Goal: Check status: Check status

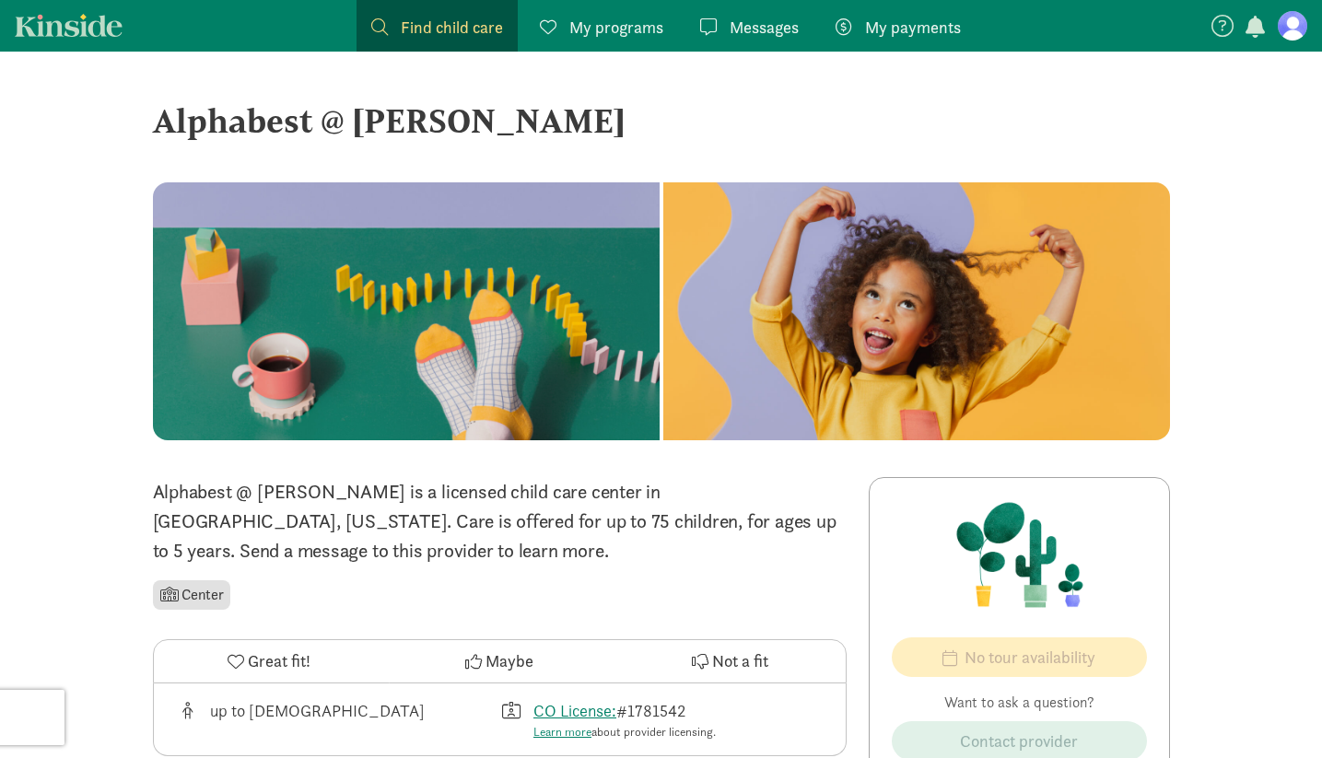
click at [1296, 22] on figure at bounding box center [1292, 25] width 29 height 29
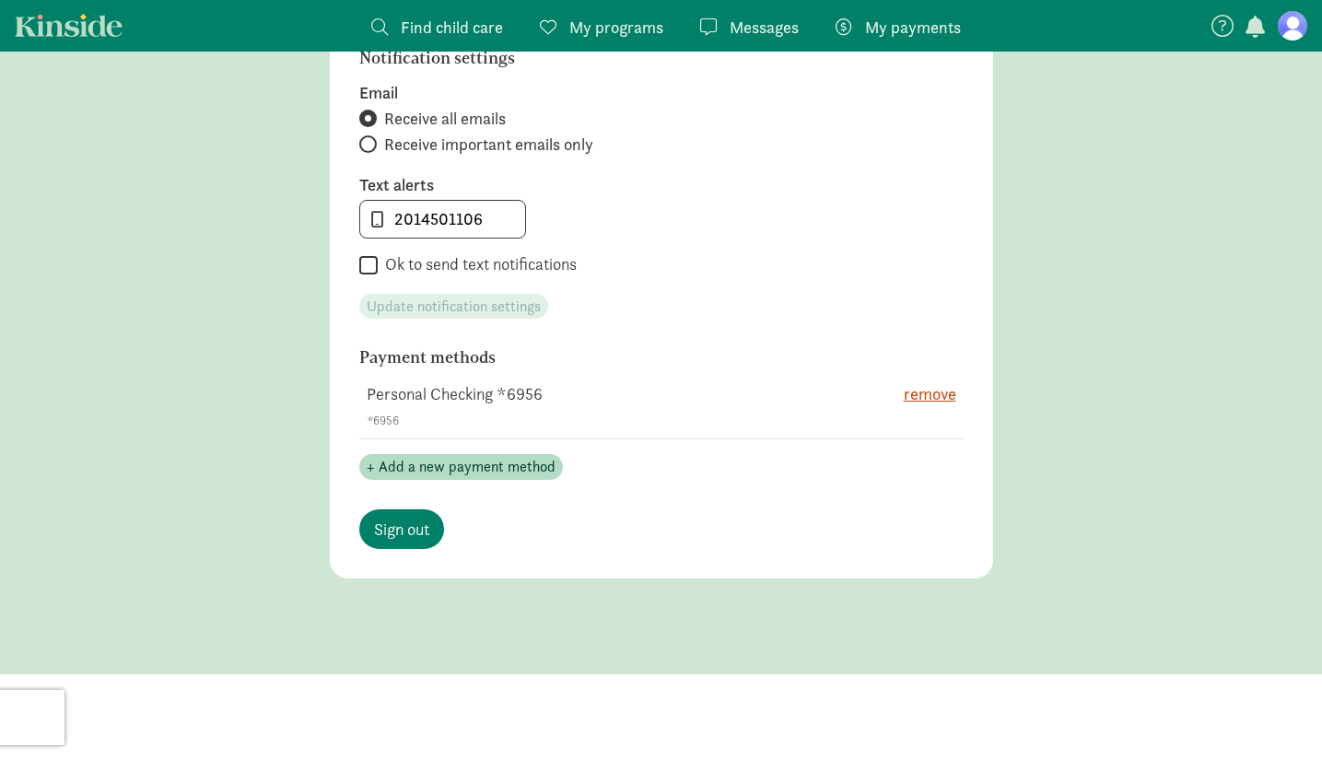
click at [829, 20] on link "My payments Pay" at bounding box center [898, 26] width 155 height 52
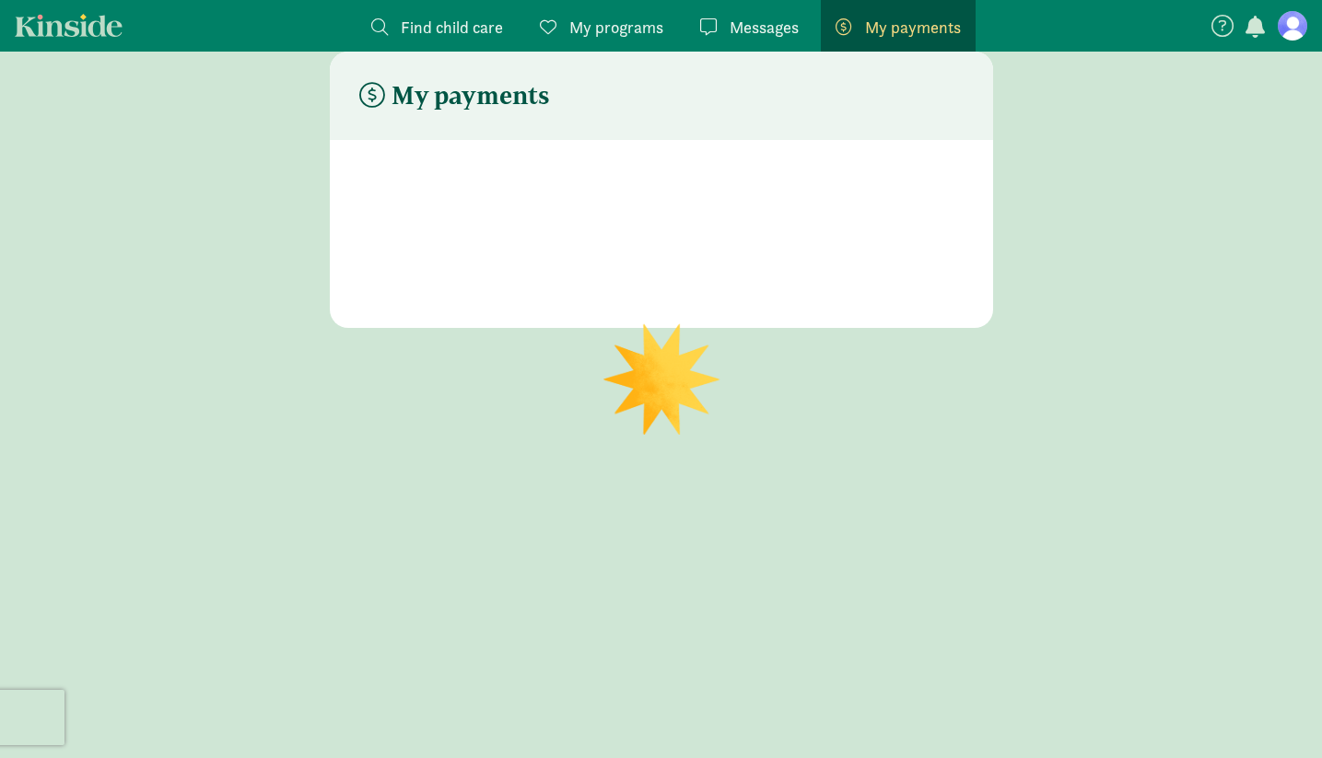
scroll to position [37, 0]
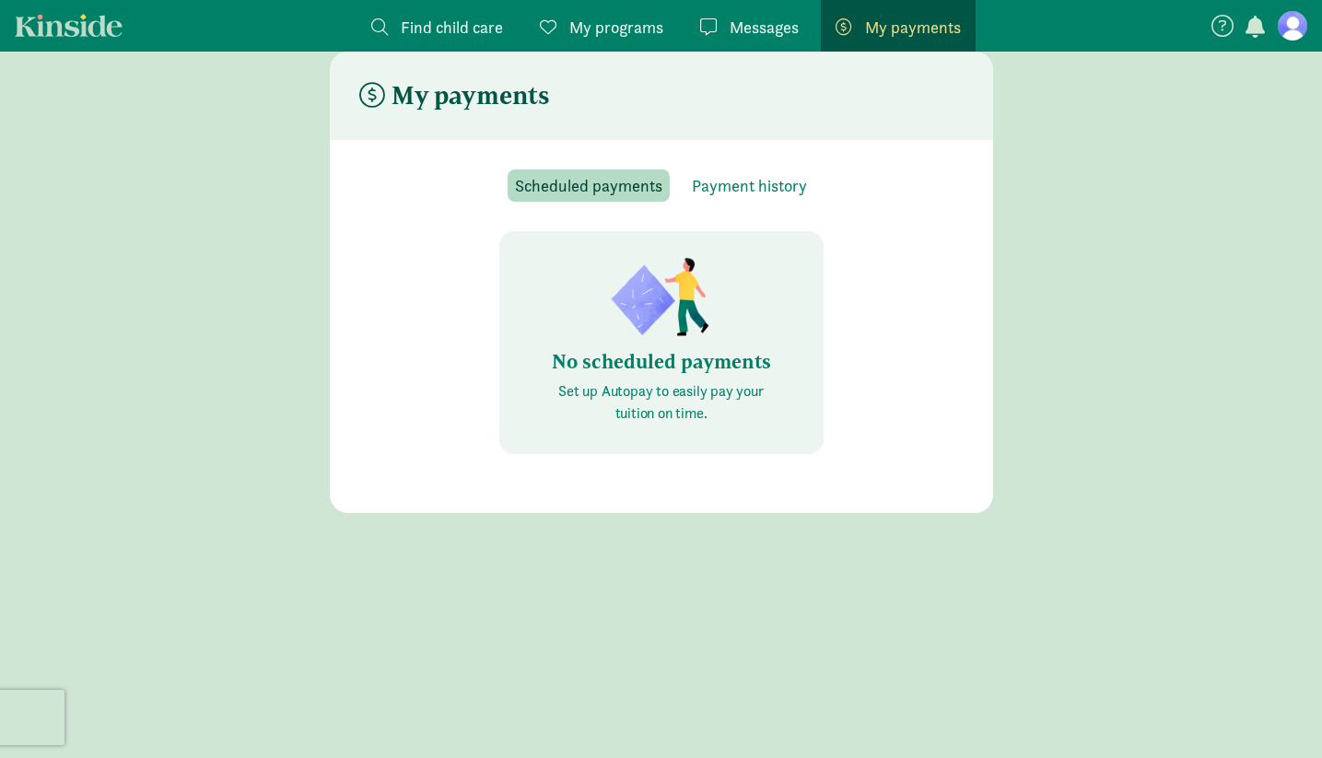
click at [708, 166] on section "Scheduled payments Payment history No scheduled payments Set up Autopay to easi…" at bounding box center [661, 326] width 663 height 373
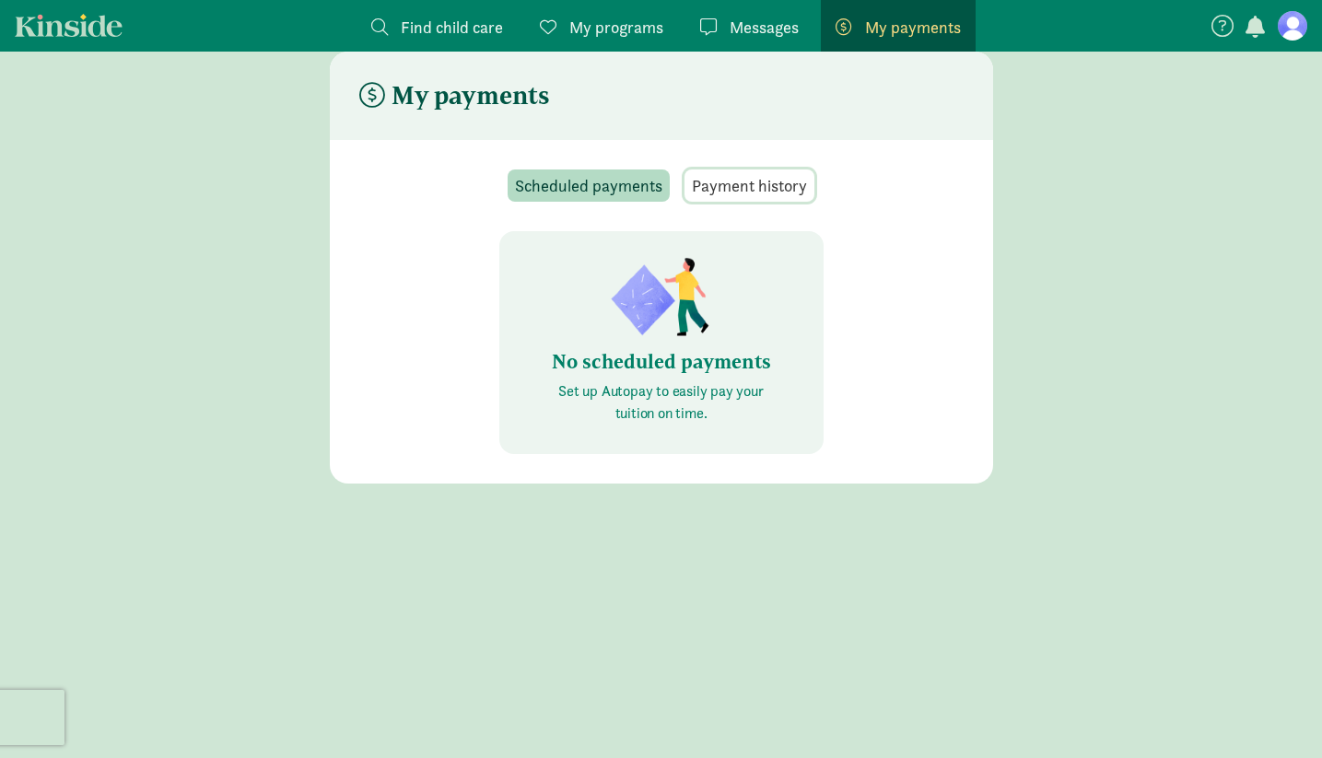
click at [720, 187] on span "Payment history" at bounding box center [749, 185] width 115 height 25
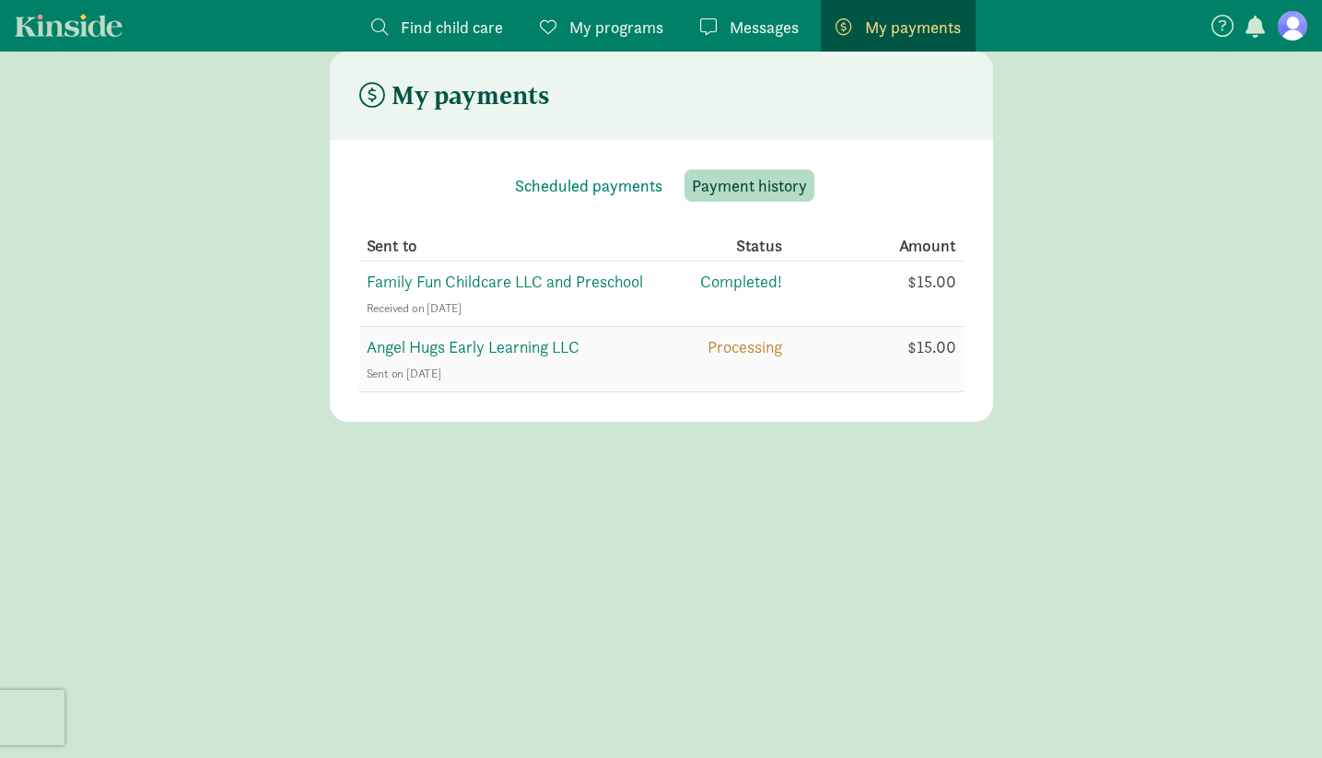
click at [503, 340] on span "Angel Hugs Early Learning LLC" at bounding box center [473, 346] width 213 height 21
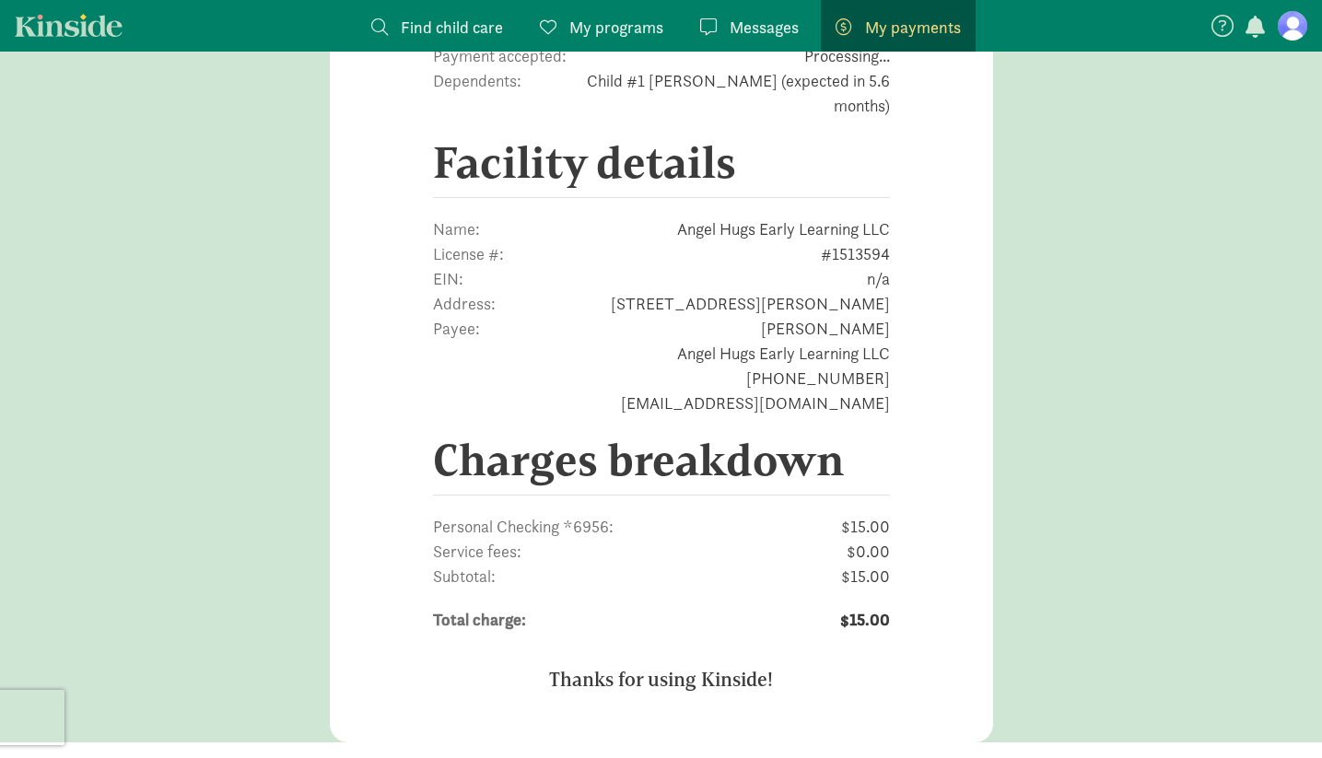
scroll to position [601, 0]
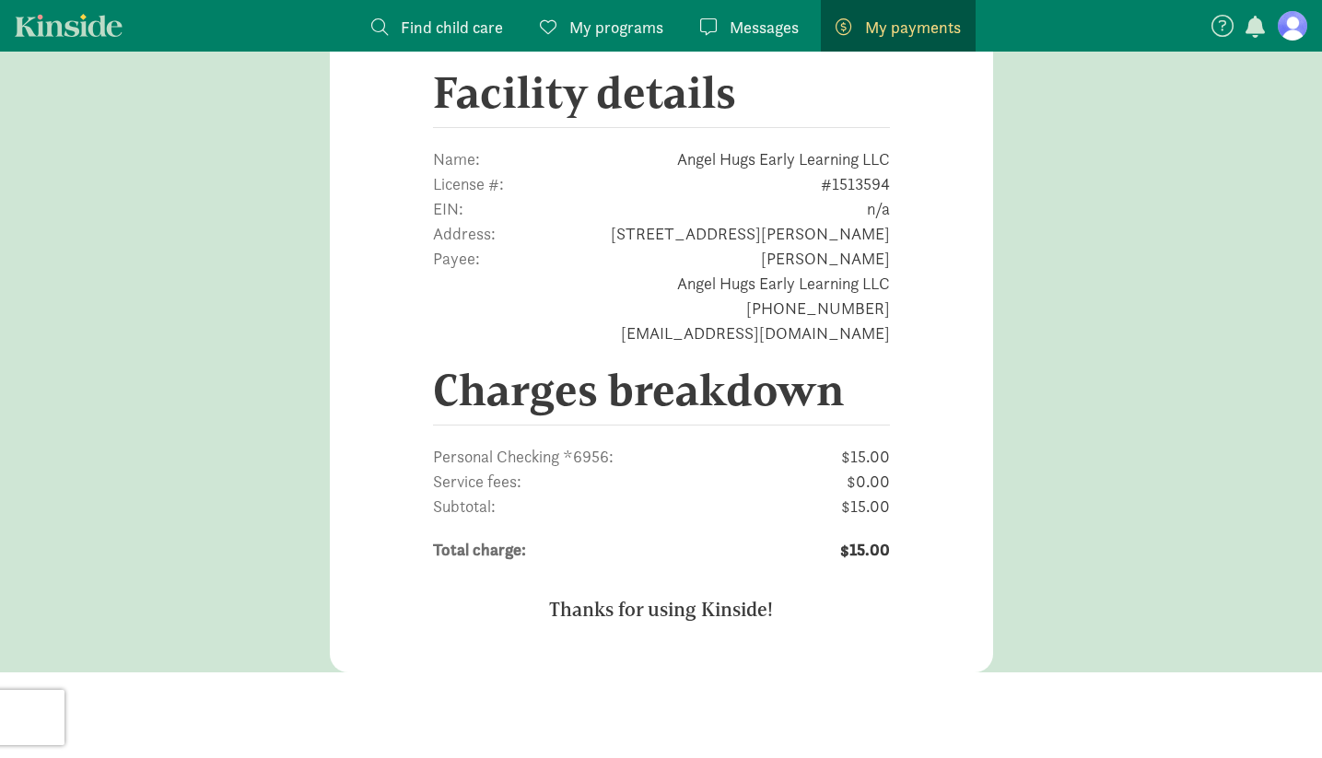
click at [824, 146] on span "Angel Hugs Early Learning LLC" at bounding box center [754, 158] width 271 height 25
copy span "Angel Hugs Early Learning LLC"
click at [804, 221] on span "[STREET_ADDRESS][PERSON_NAME]" at bounding box center [738, 233] width 304 height 25
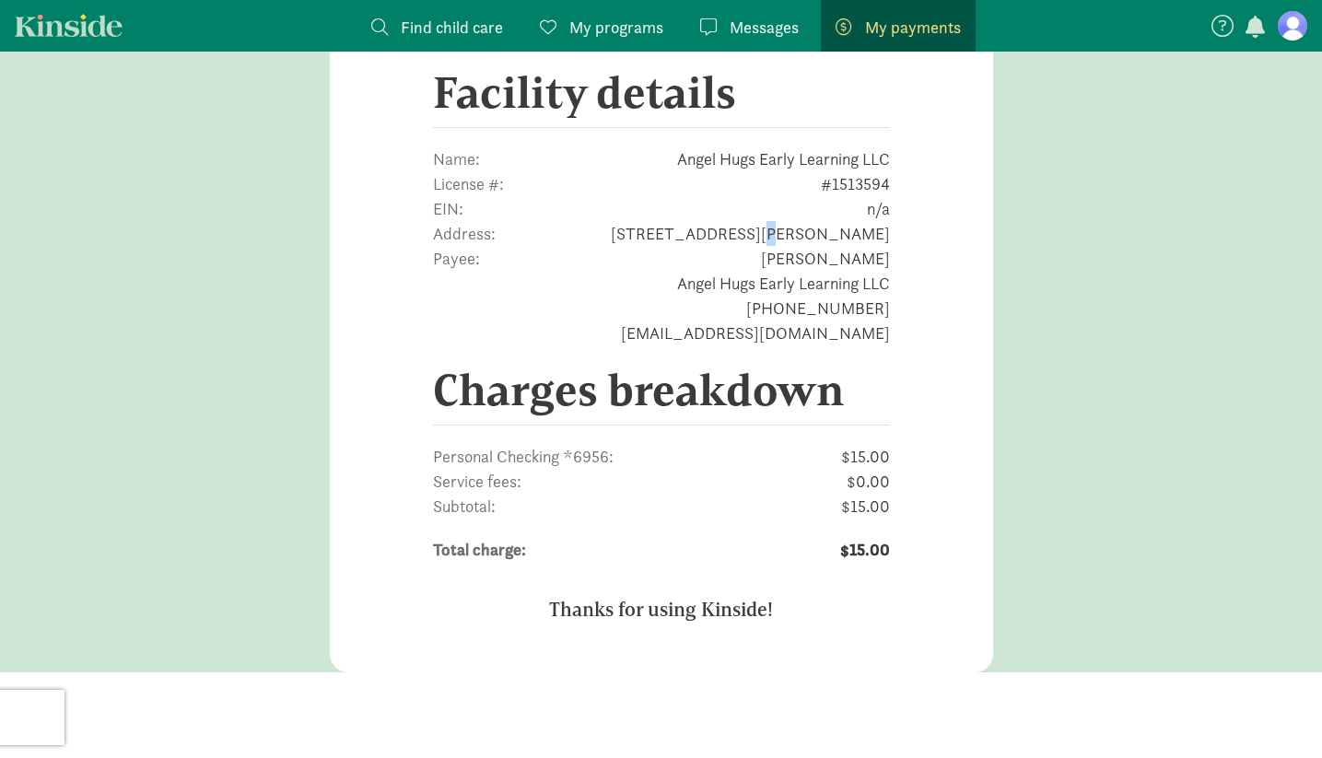
click at [804, 221] on span "[STREET_ADDRESS][PERSON_NAME]" at bounding box center [738, 233] width 304 height 25
copy span "[STREET_ADDRESS][PERSON_NAME]"
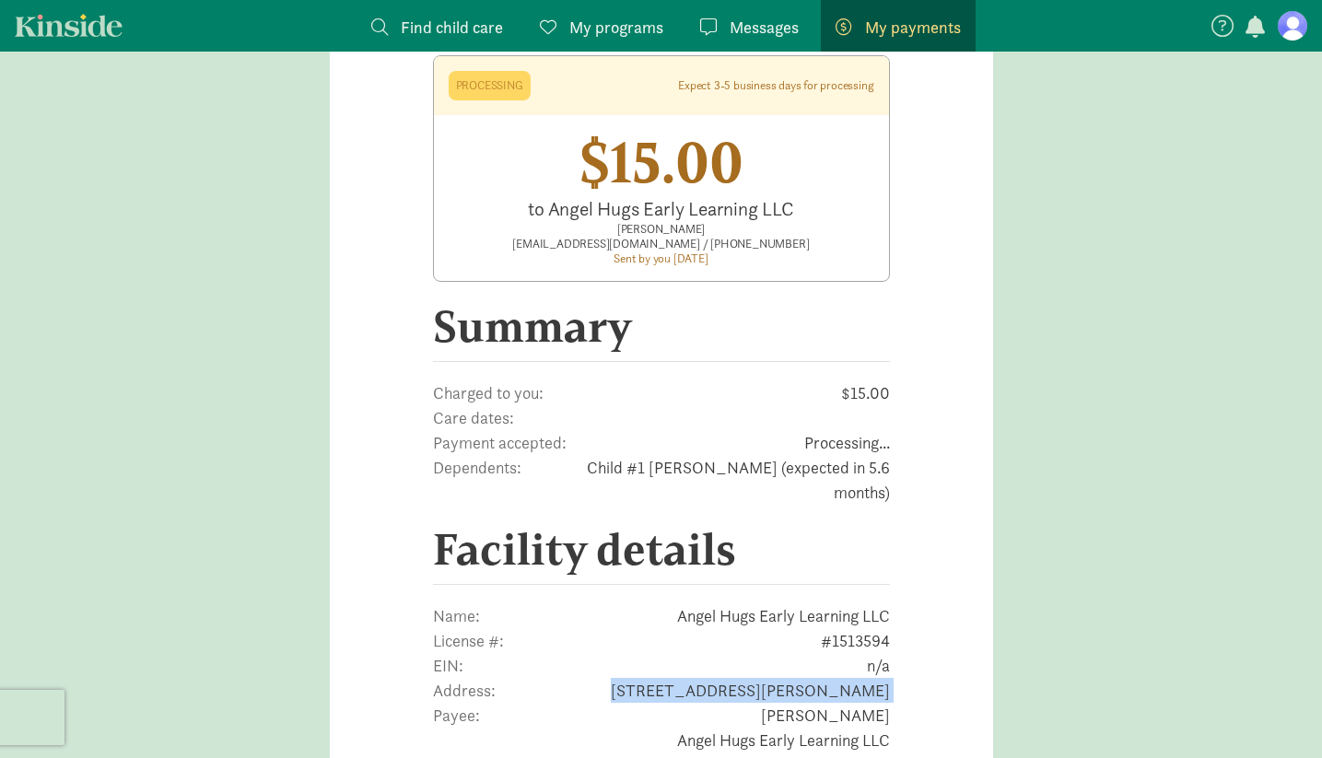
scroll to position [0, 0]
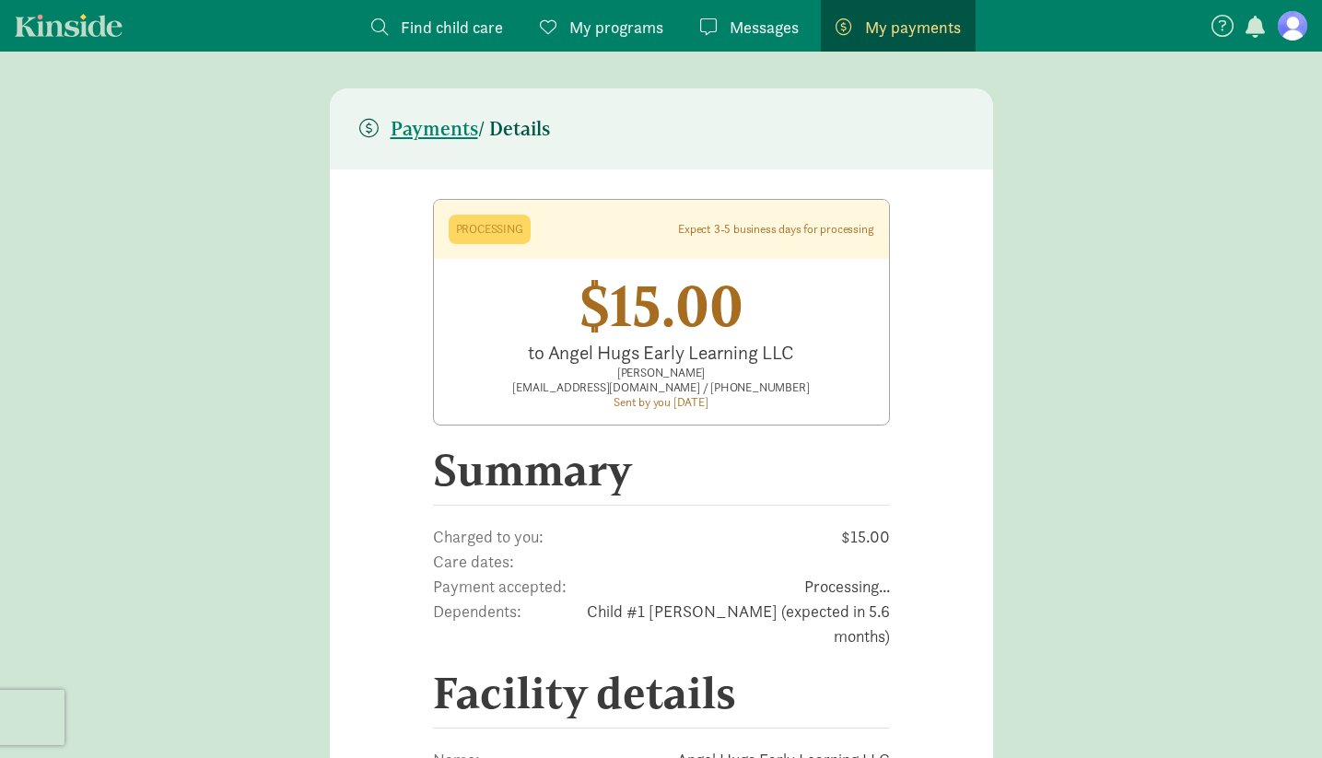
click at [462, 29] on span "Find child care" at bounding box center [452, 27] width 102 height 25
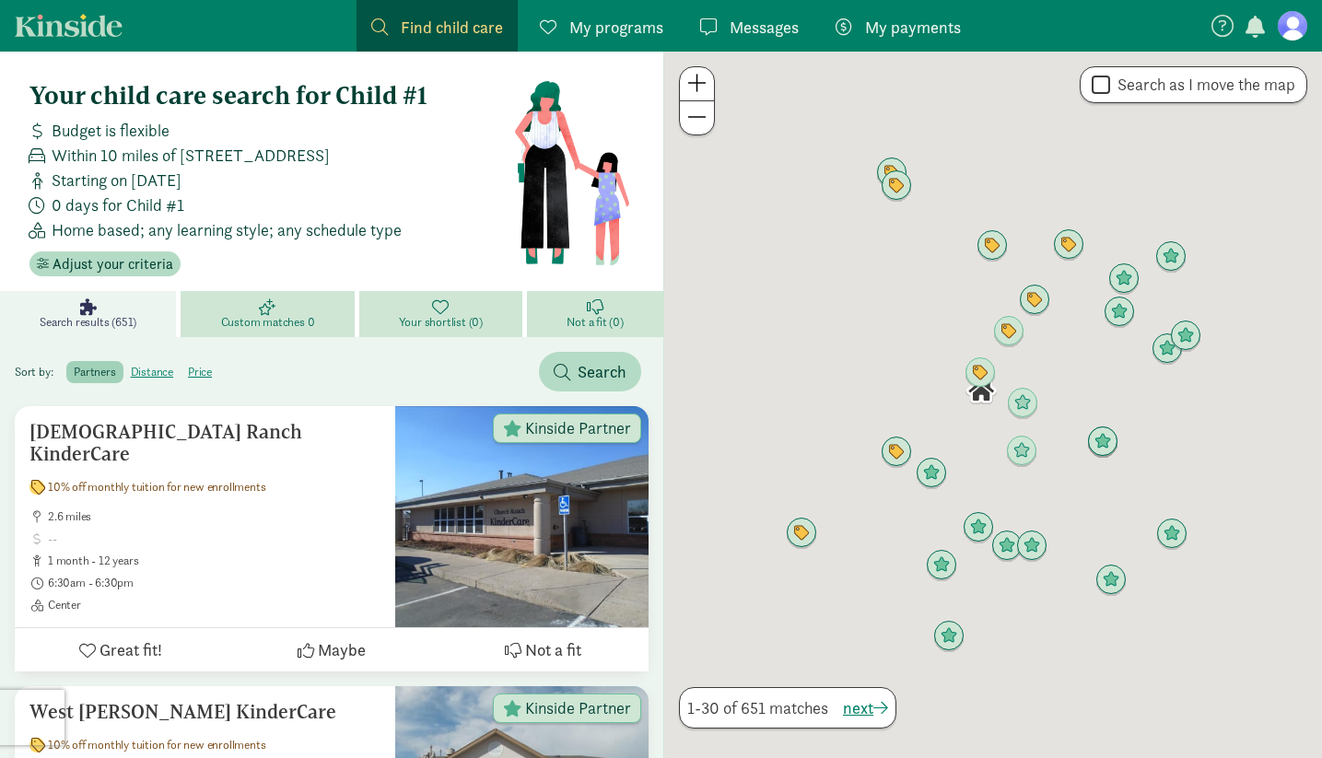
click at [554, 8] on link "My programs Programs" at bounding box center [601, 26] width 153 height 52
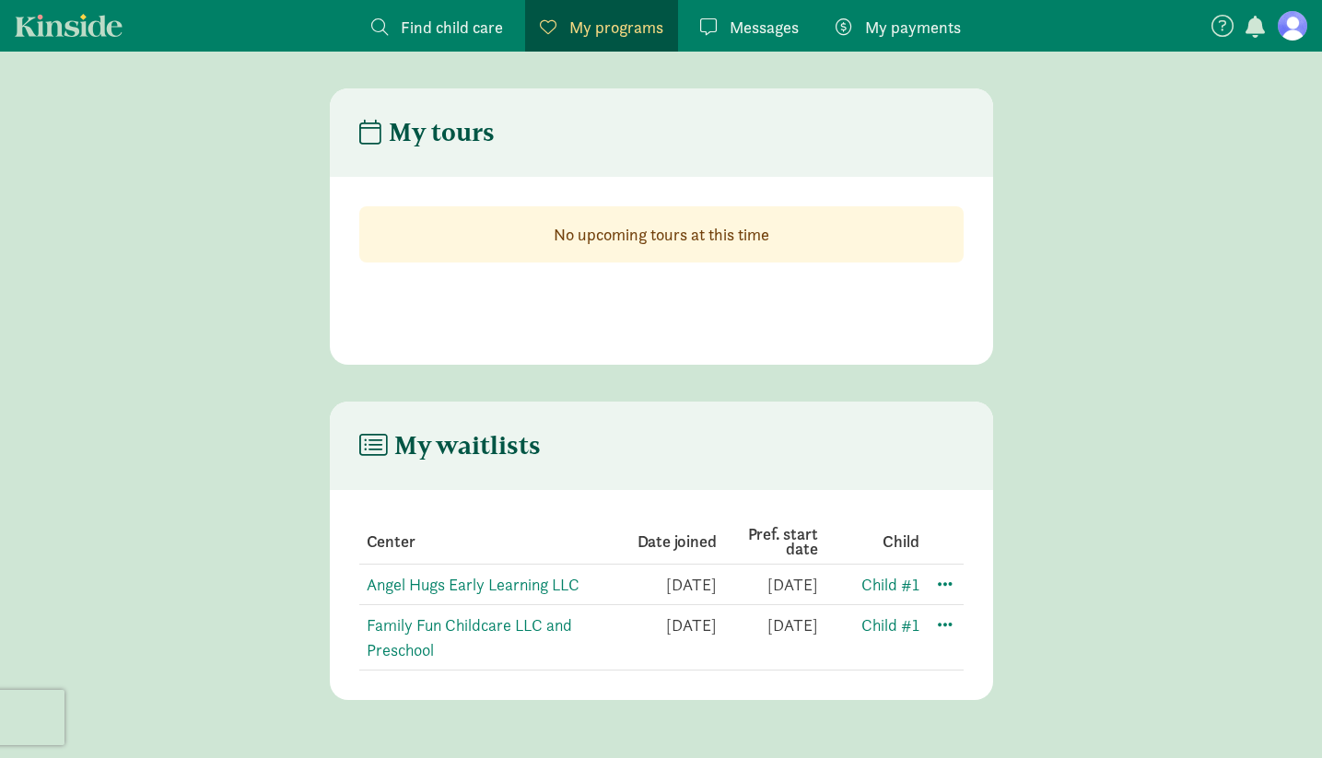
scroll to position [37, 0]
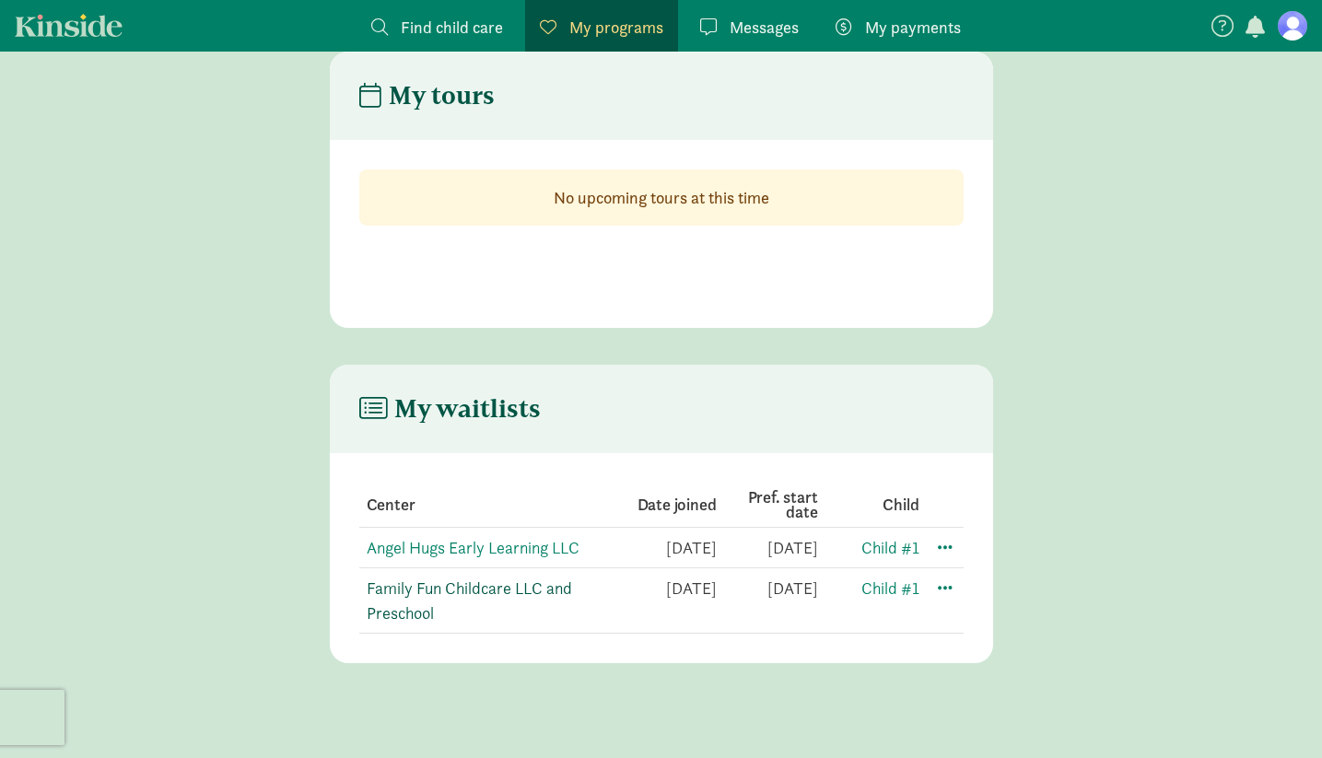
click at [508, 582] on link "Family Fun Childcare LLC and Preschool" at bounding box center [469, 601] width 205 height 46
